Goal: Information Seeking & Learning: Learn about a topic

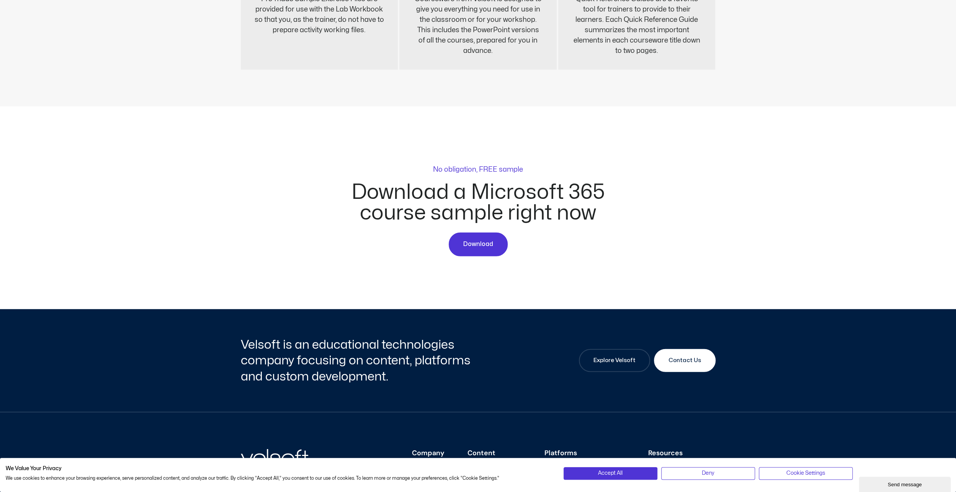
scroll to position [1809, 0]
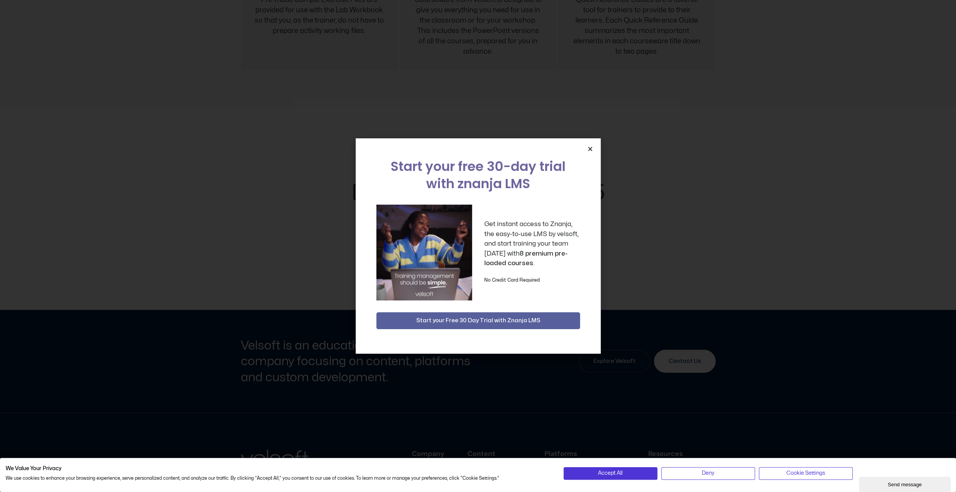
click at [591, 148] on icon "Close" at bounding box center [590, 149] width 6 height 6
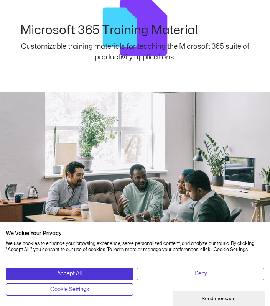
scroll to position [0, 0]
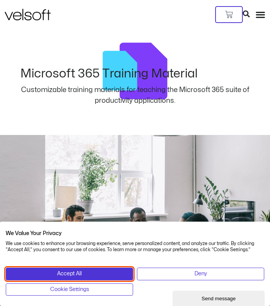
click at [110, 273] on button "Accept All" at bounding box center [69, 273] width 127 height 12
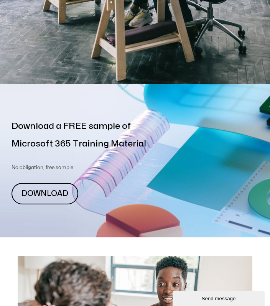
scroll to position [345, 0]
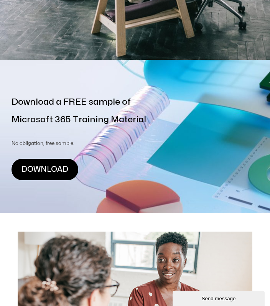
click at [47, 172] on link "DOWNLOAD" at bounding box center [44, 169] width 67 height 21
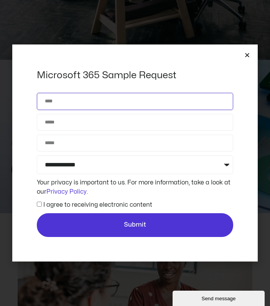
click at [213, 97] on input "Name" at bounding box center [135, 101] width 196 height 17
type input "**********"
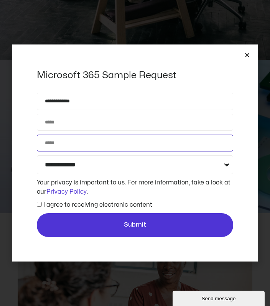
type input "**********"
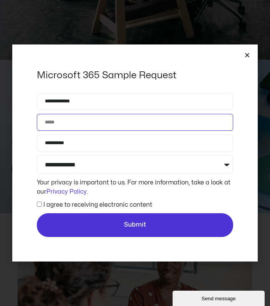
click at [146, 121] on input "Email" at bounding box center [135, 122] width 196 height 17
type input "**********"
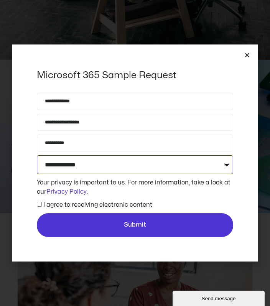
click at [133, 162] on select "**********" at bounding box center [135, 164] width 196 height 19
select select "**********"
click at [37, 155] on select "**********" at bounding box center [135, 164] width 196 height 19
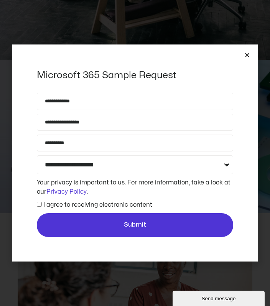
click at [76, 201] on label "I agree to receiving electronic content" at bounding box center [97, 204] width 109 height 6
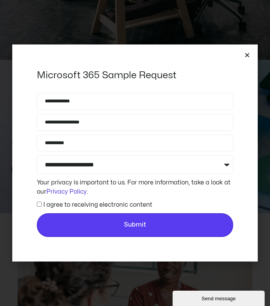
click at [102, 223] on span "Submit" at bounding box center [135, 225] width 182 height 10
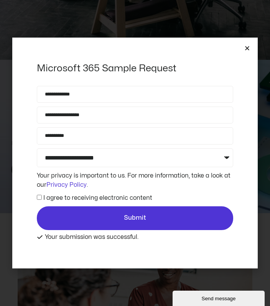
drag, startPoint x: 243, startPoint y: 53, endPoint x: 248, endPoint y: 48, distance: 7.3
click at [244, 53] on div "**********" at bounding box center [134, 153] width 245 height 231
click at [248, 48] on icon "Close" at bounding box center [247, 48] width 6 height 6
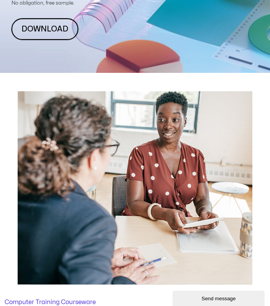
scroll to position [498, 0]
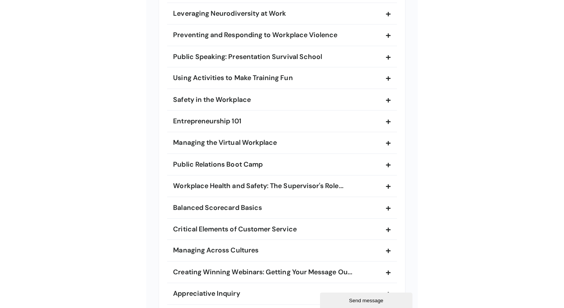
scroll to position [1016, 0]
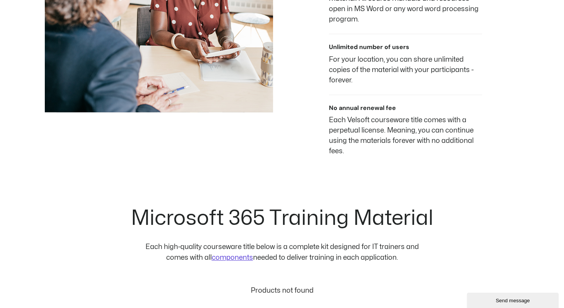
scroll to position [689, 0]
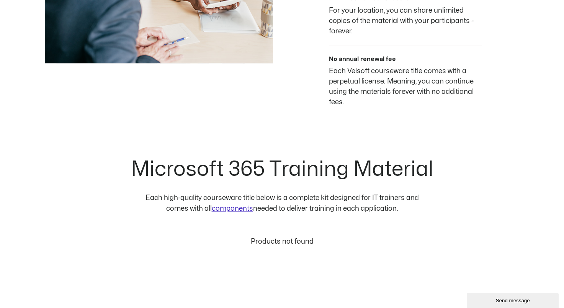
click at [242, 207] on link "components" at bounding box center [231, 208] width 41 height 7
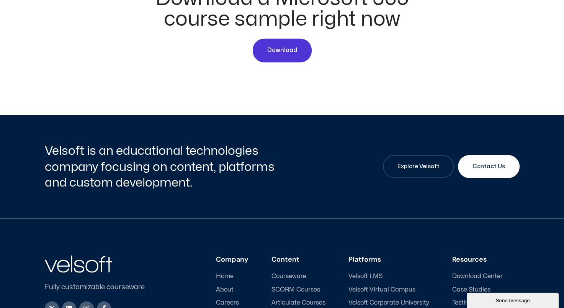
scroll to position [1898, 0]
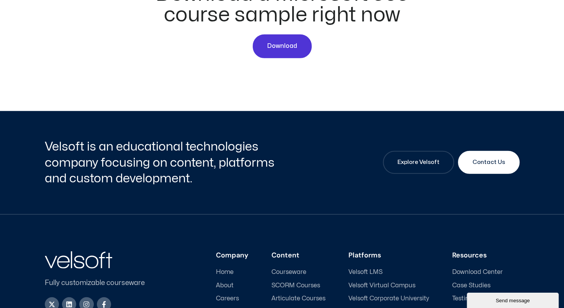
click at [294, 268] on span "Courseware" at bounding box center [289, 271] width 35 height 7
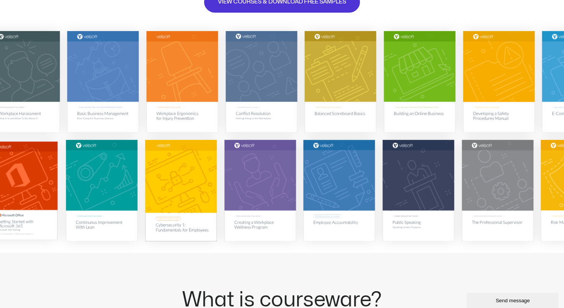
scroll to position [153, 0]
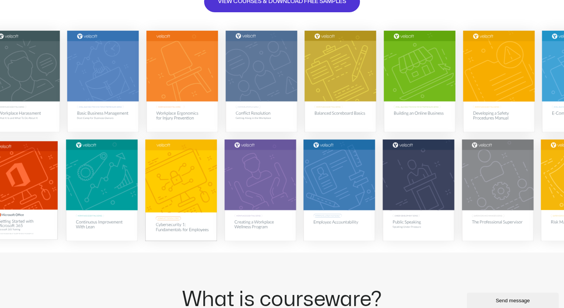
click at [44, 176] on img at bounding box center [22, 190] width 69 height 98
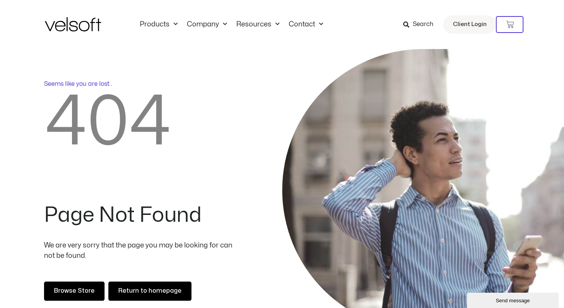
drag, startPoint x: 0, startPoint y: 0, endPoint x: 262, endPoint y: 72, distance: 271.7
click at [246, 66] on div "Seems like you are lost.. 404 Page Not Found We are very sorry that the page yo…" at bounding box center [141, 190] width 282 height 258
click at [152, 26] on link "Products" at bounding box center [158, 24] width 47 height 8
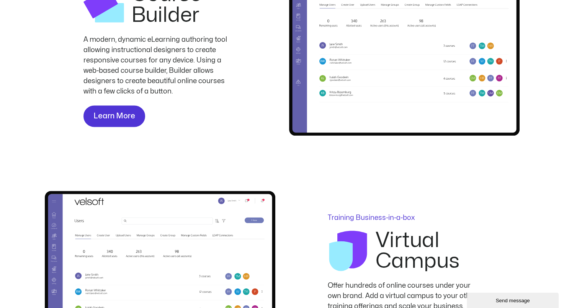
scroll to position [1111, 0]
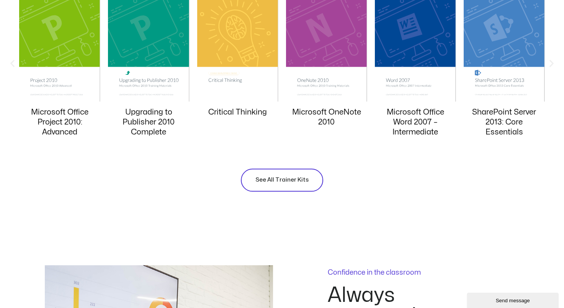
scroll to position [842, 0]
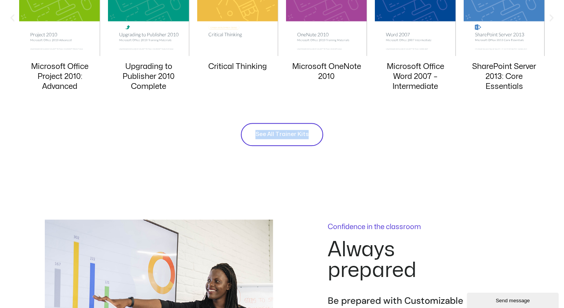
drag, startPoint x: 309, startPoint y: 112, endPoint x: 306, endPoint y: 121, distance: 9.7
click at [309, 116] on div "See All Trainer Kits" at bounding box center [282, 127] width 475 height 37
drag, startPoint x: 306, startPoint y: 121, endPoint x: 296, endPoint y: 137, distance: 19.0
click at [296, 137] on div "ILT Courseware Trainer's Kits Food Safety Management Systems E-Commerce Managem…" at bounding box center [282, 20] width 564 height 324
click at [296, 130] on span "See All Trainer Kits" at bounding box center [281, 134] width 53 height 9
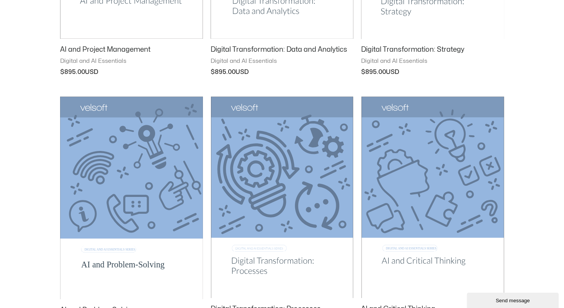
scroll to position [842, 0]
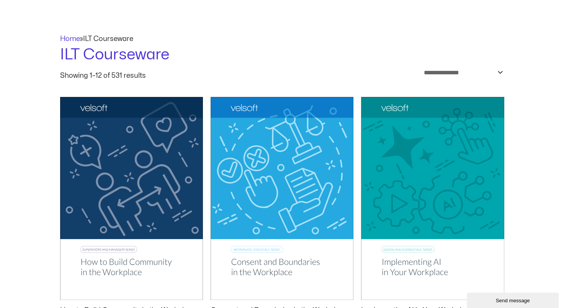
scroll to position [0, 0]
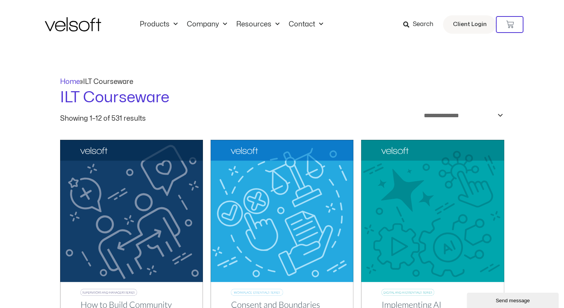
click at [416, 21] on span "Search" at bounding box center [422, 25] width 21 height 10
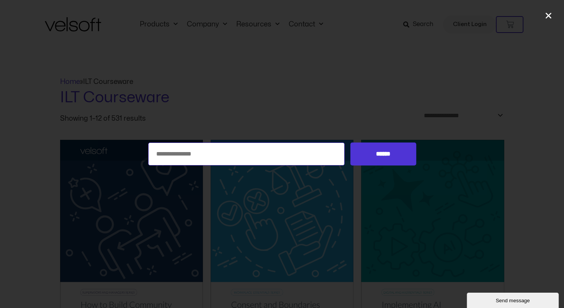
click at [187, 148] on input "Search for:" at bounding box center [246, 153] width 197 height 23
type input "*********"
click at [350, 142] on input "******" at bounding box center [382, 153] width 65 height 23
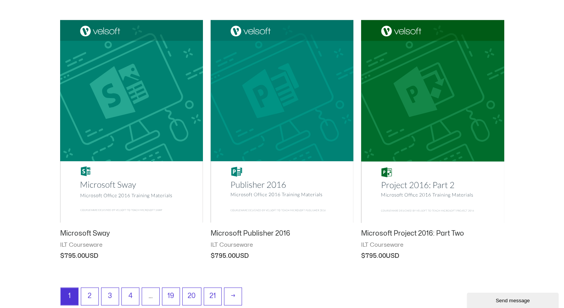
scroll to position [919, 0]
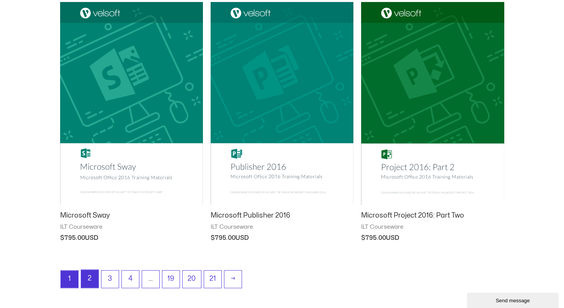
click at [85, 280] on link "2" at bounding box center [89, 279] width 17 height 18
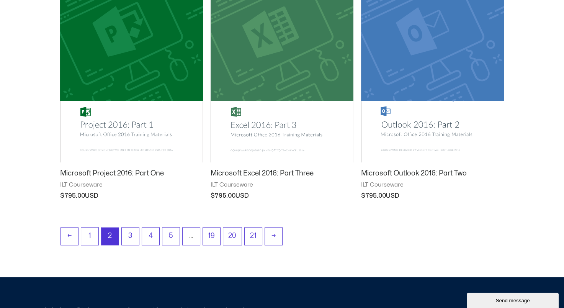
scroll to position [996, 0]
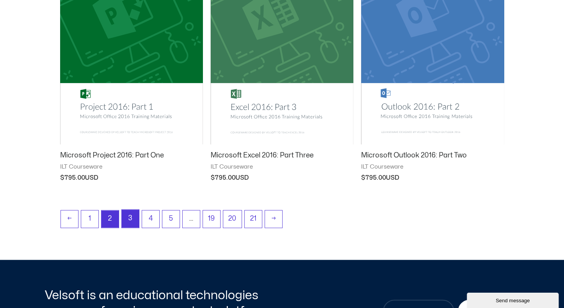
click at [128, 216] on link "3" at bounding box center [130, 218] width 17 height 18
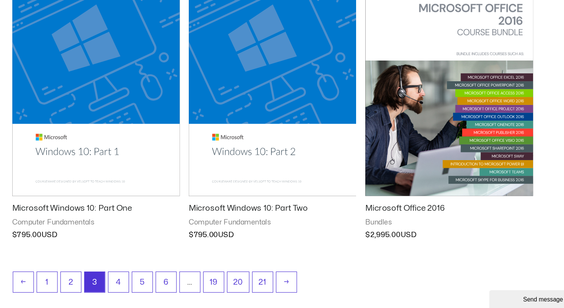
scroll to position [952, 0]
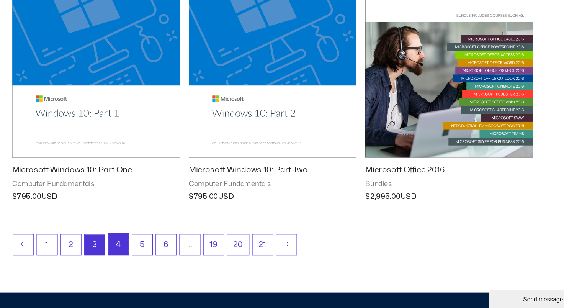
click at [142, 250] on link "4" at bounding box center [150, 253] width 17 height 18
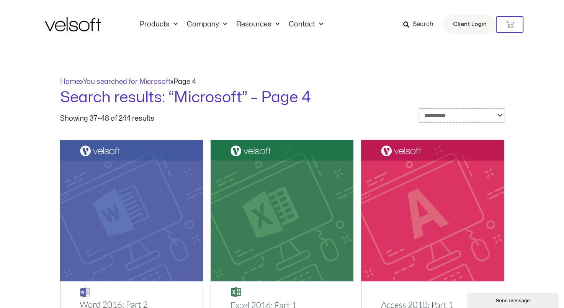
click at [492, 116] on select "**********" at bounding box center [461, 115] width 85 height 15
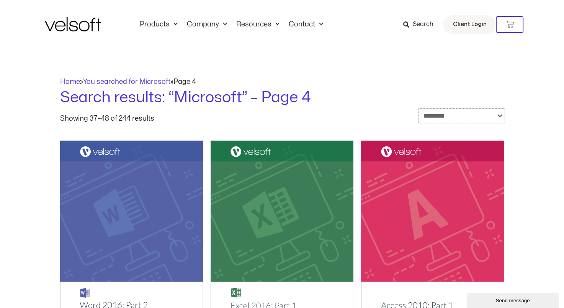
select select "****"
click at [419, 108] on select "**********" at bounding box center [462, 115] width 86 height 15
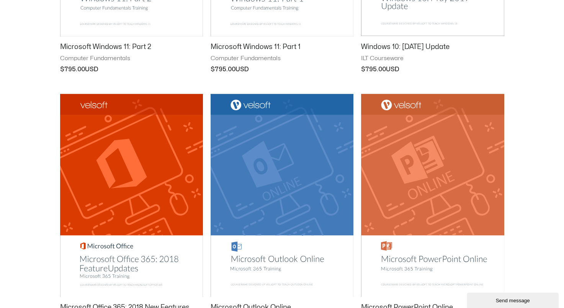
scroll to position [345, 0]
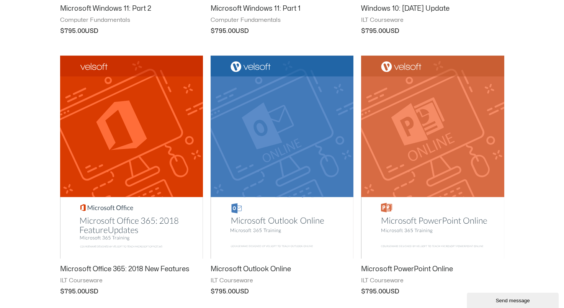
click at [139, 215] on img at bounding box center [131, 157] width 143 height 203
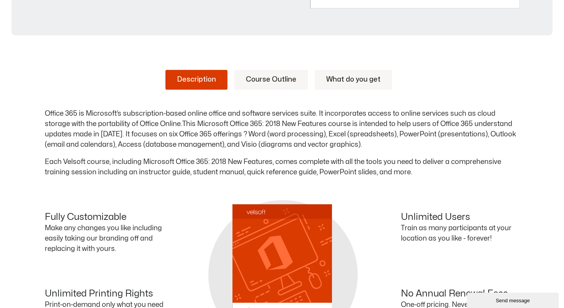
scroll to position [345, 0]
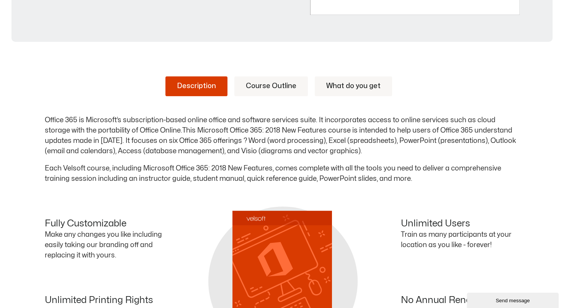
drag, startPoint x: 365, startPoint y: 75, endPoint x: 361, endPoint y: 79, distance: 5.4
click at [362, 79] on div "Description Course Outline What do you get Office 365 is Microsoft’s subscripti…" at bounding box center [282, 202] width 475 height 298
click at [361, 79] on link "What do you get" at bounding box center [353, 86] width 77 height 20
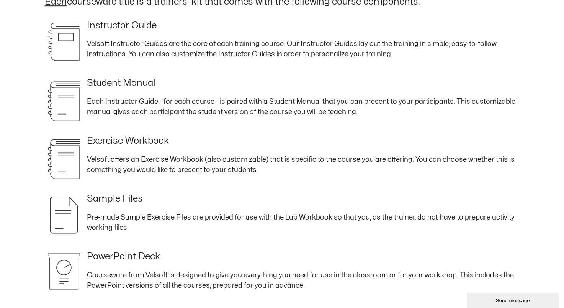
scroll to position [383, 0]
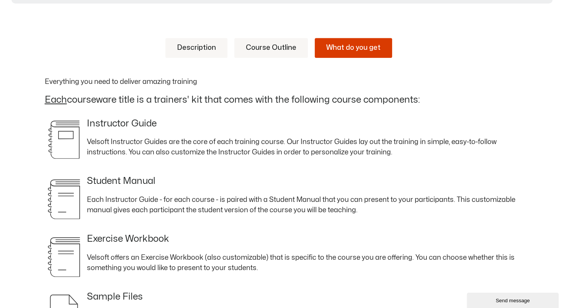
click at [277, 48] on link "Course Outline" at bounding box center [271, 48] width 74 height 20
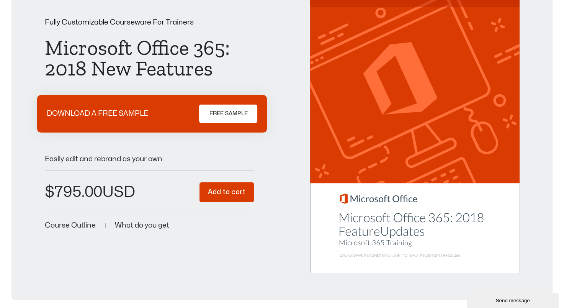
scroll to position [38, 0]
